Goal: Task Accomplishment & Management: Complete application form

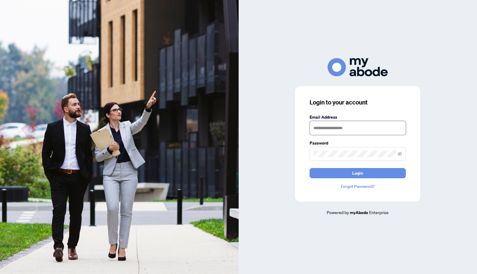
click at [351, 129] on input "text" at bounding box center [358, 128] width 96 height 14
type input "**********"
click at [310, 168] on button "Login" at bounding box center [358, 173] width 96 height 10
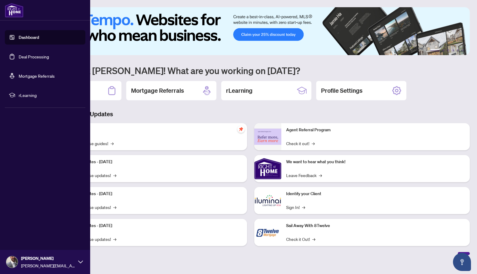
click at [19, 56] on link "Deal Processing" at bounding box center [34, 56] width 30 height 5
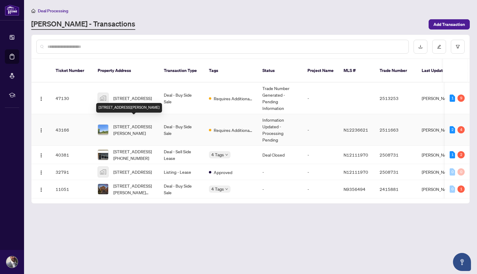
click at [131, 126] on span "11010 Hwy 27 Highway, Vaughan, Ontario L4H 0A8, Canada" at bounding box center [133, 129] width 41 height 13
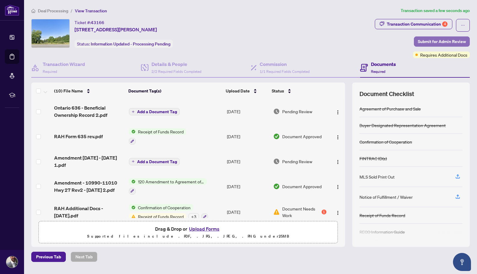
click at [426, 42] on span "Submit for Admin Review" at bounding box center [442, 42] width 48 height 10
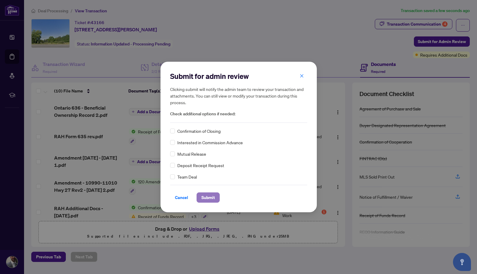
click at [209, 198] on span "Submit" at bounding box center [208, 197] width 14 height 10
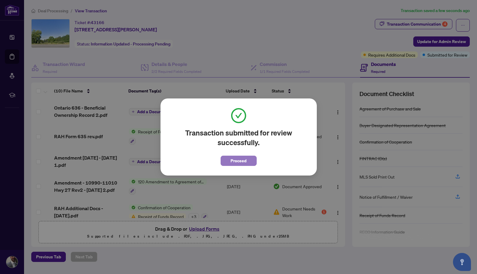
click at [243, 163] on span "Proceed" at bounding box center [239, 161] width 16 height 10
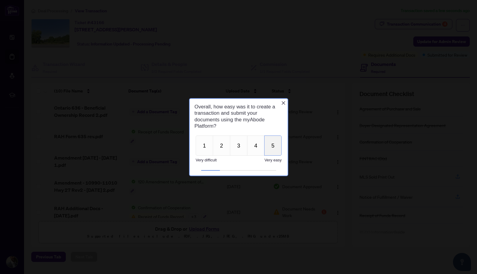
click at [274, 151] on button "5" at bounding box center [272, 145] width 17 height 20
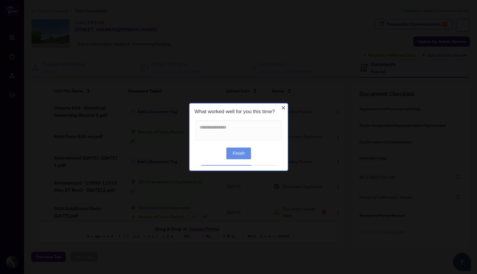
click at [249, 152] on button "Finish" at bounding box center [238, 153] width 25 height 12
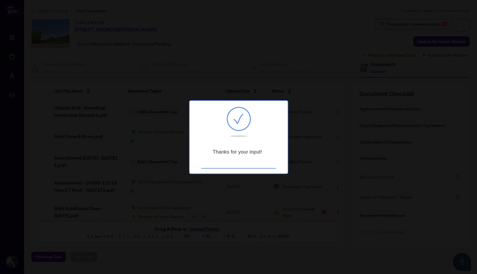
click at [297, 89] on div at bounding box center [238, 137] width 477 height 274
